Goal: Use online tool/utility: Utilize a website feature to perform a specific function

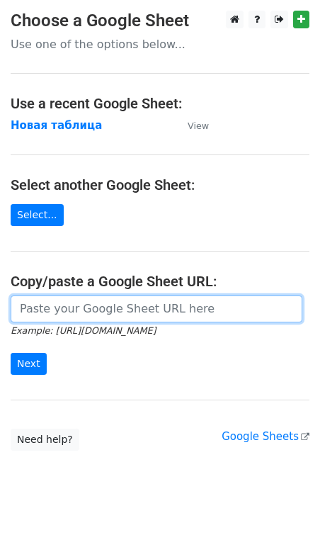
click at [99, 315] on input "url" at bounding box center [157, 309] width 292 height 27
paste input "https://docs.google.com/spreadsheets/d/1SfqkA4gpeFFBH3sDlPUeZwDTaPgkM7CfS8JYxh6…"
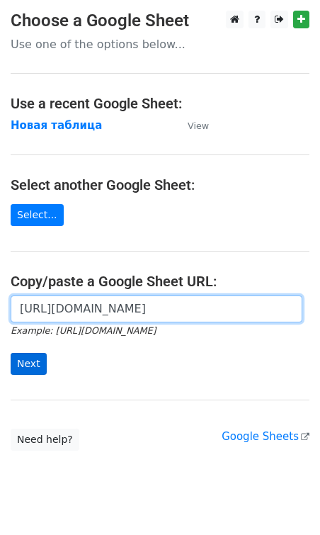
type input "https://docs.google.com/spreadsheets/d/1SfqkA4gpeFFBH3sDlPUeZwDTaPgkM7CfS8JYxh6…"
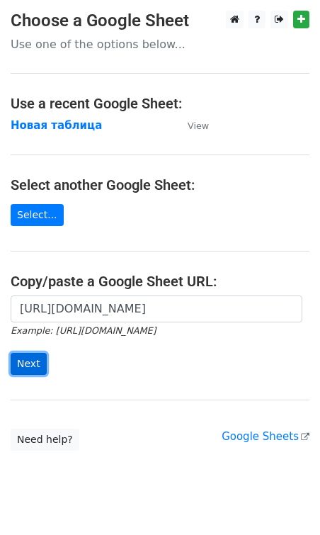
click at [27, 358] on input "Next" at bounding box center [29, 364] width 36 height 22
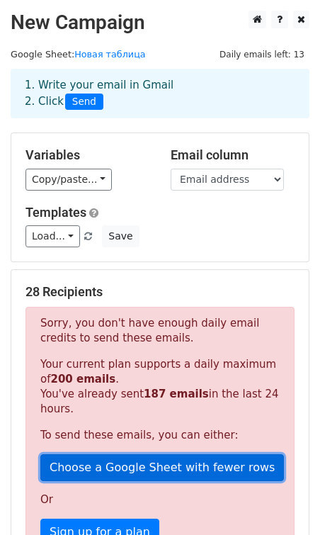
click at [190, 466] on link "Choose a Google Sheet with fewer rows" at bounding box center [162, 467] width 244 height 27
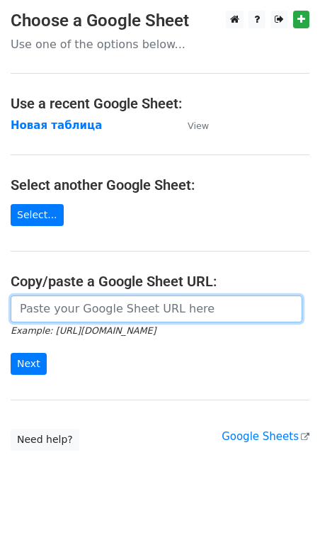
click at [47, 311] on input "url" at bounding box center [157, 309] width 292 height 27
paste input "[URL][DOMAIN_NAME]"
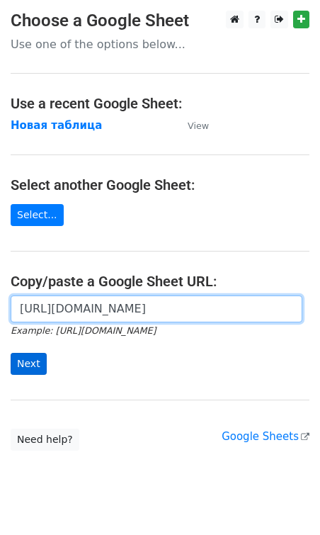
type input "https://docs.google.com/spreadsheets/d/1SfqkA4gpeFFBH3sDlPUeZwDTaPgkM7CfS8JYxh6…"
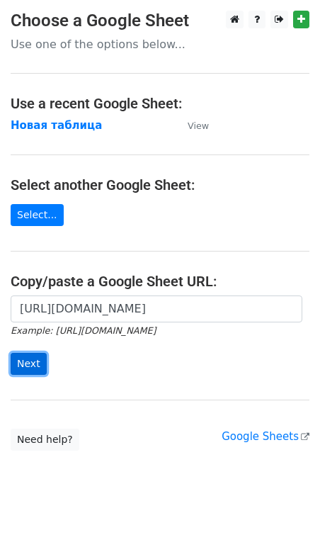
click at [26, 369] on input "Next" at bounding box center [29, 364] width 36 height 22
